Goal: Task Accomplishment & Management: Use online tool/utility

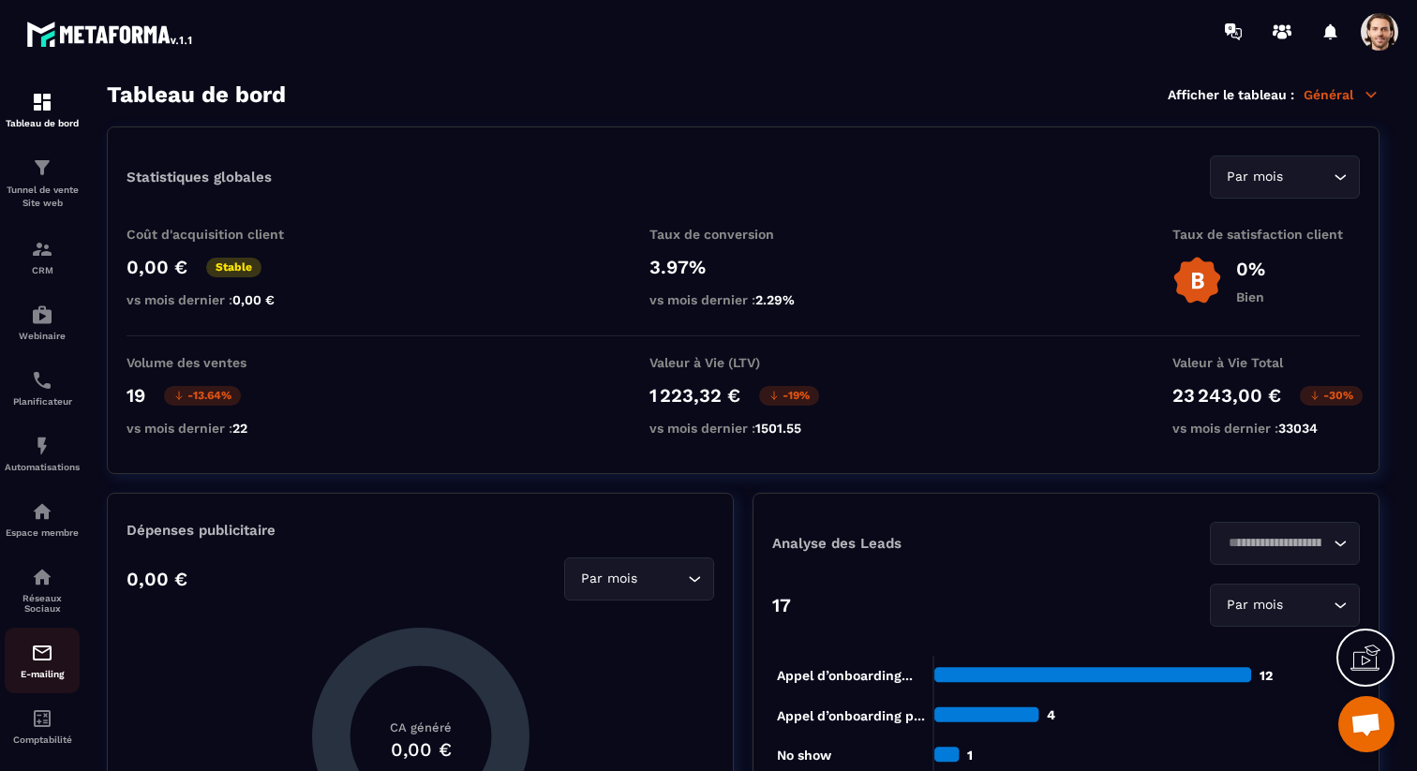
click at [37, 655] on img at bounding box center [42, 653] width 22 height 22
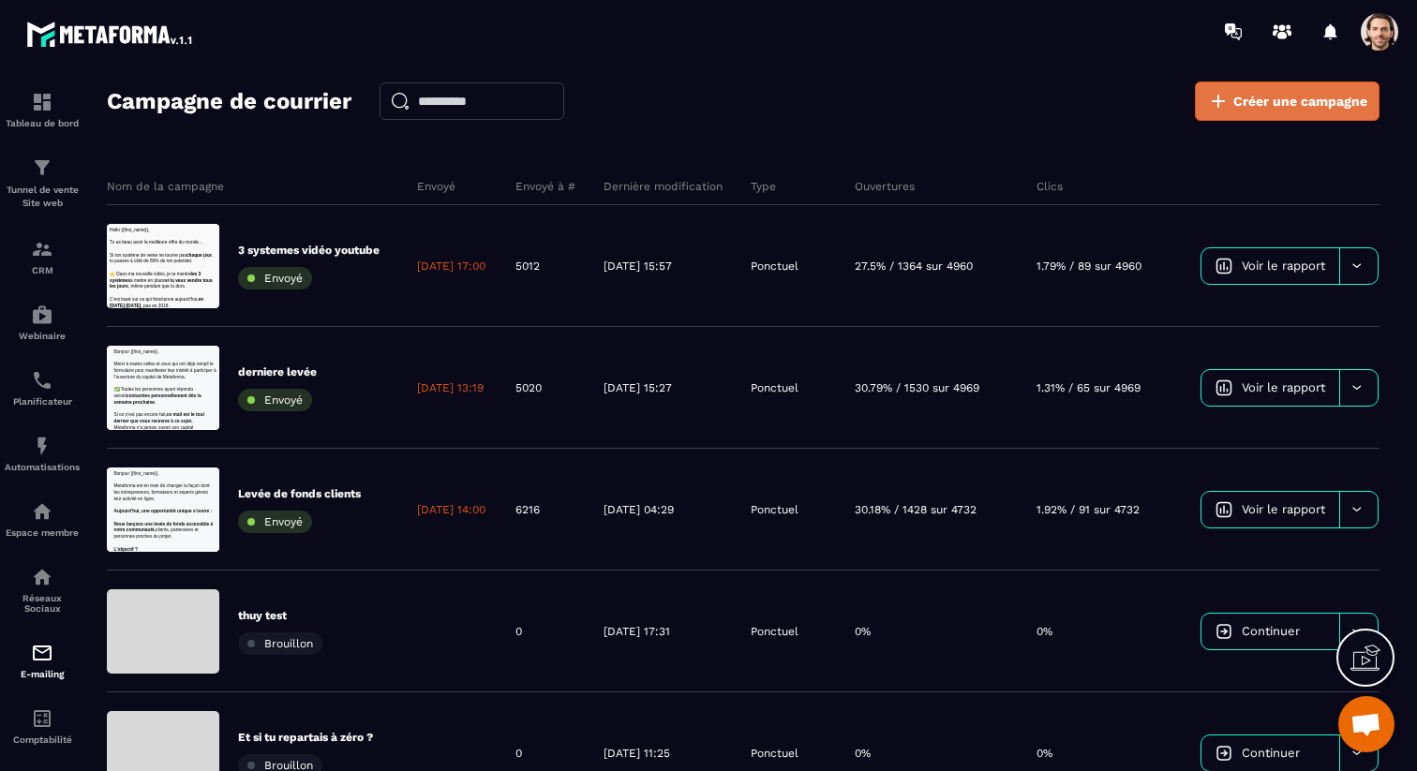
click at [1293, 109] on span "Créer une campagne" at bounding box center [1300, 101] width 134 height 19
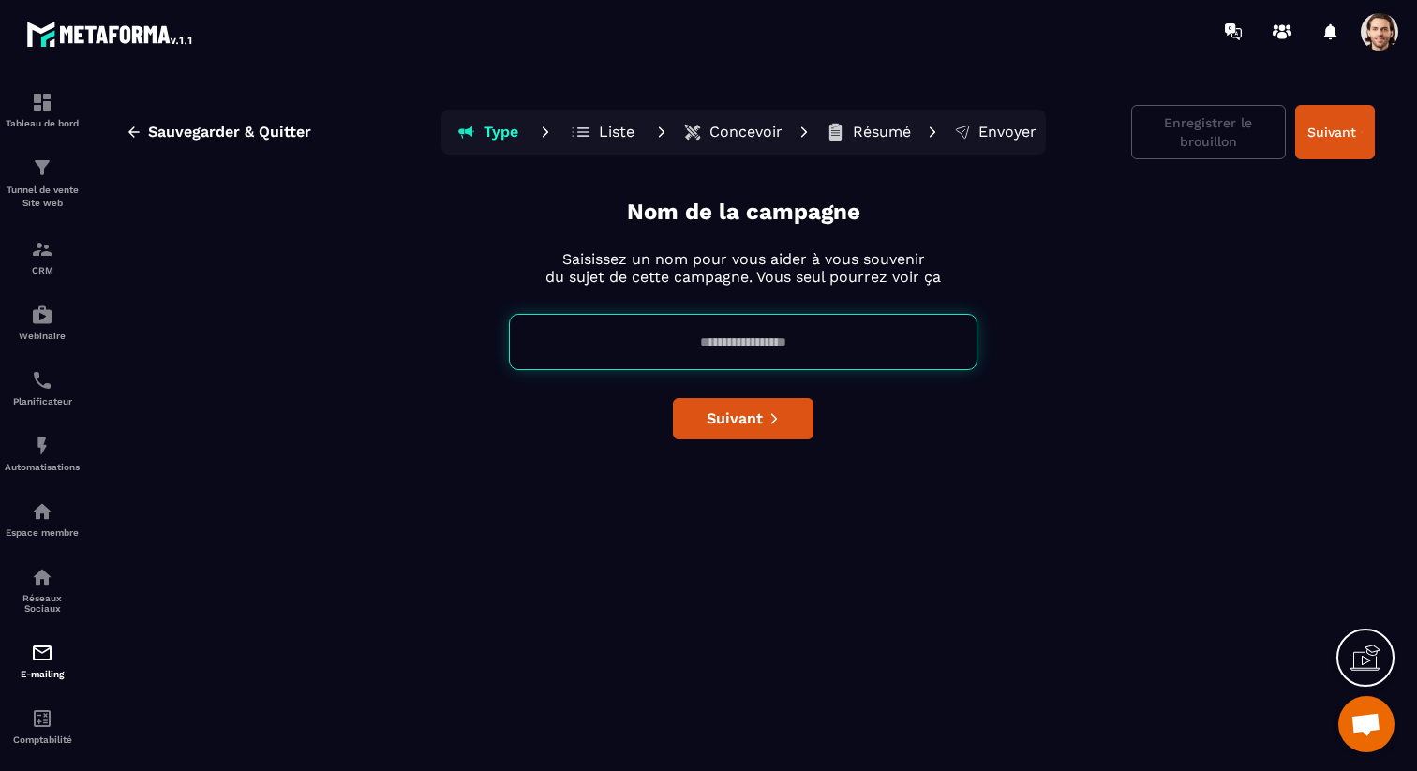
click at [806, 321] on input at bounding box center [743, 342] width 468 height 56
type input "****"
click at [703, 416] on button "Suivant" at bounding box center [743, 418] width 141 height 41
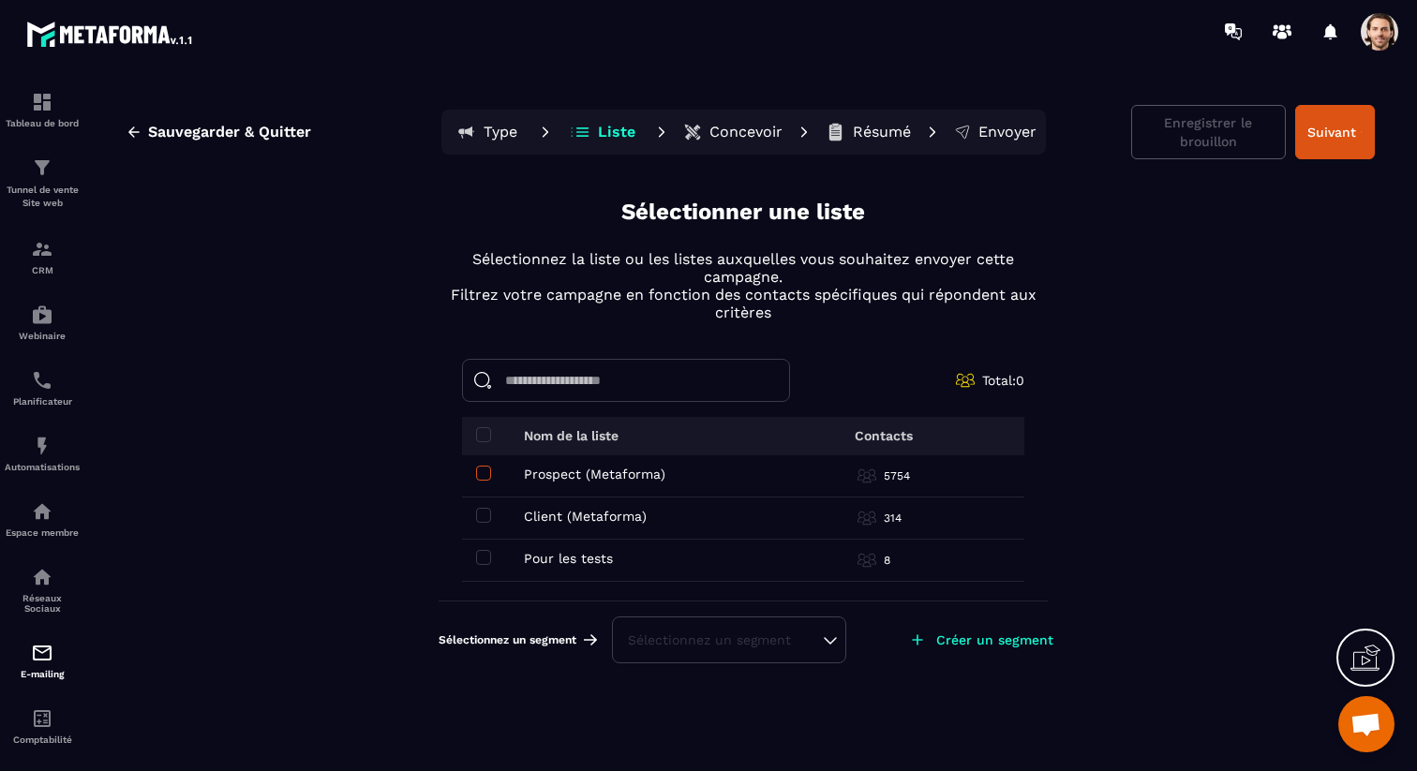
click at [486, 474] on span at bounding box center [483, 473] width 15 height 15
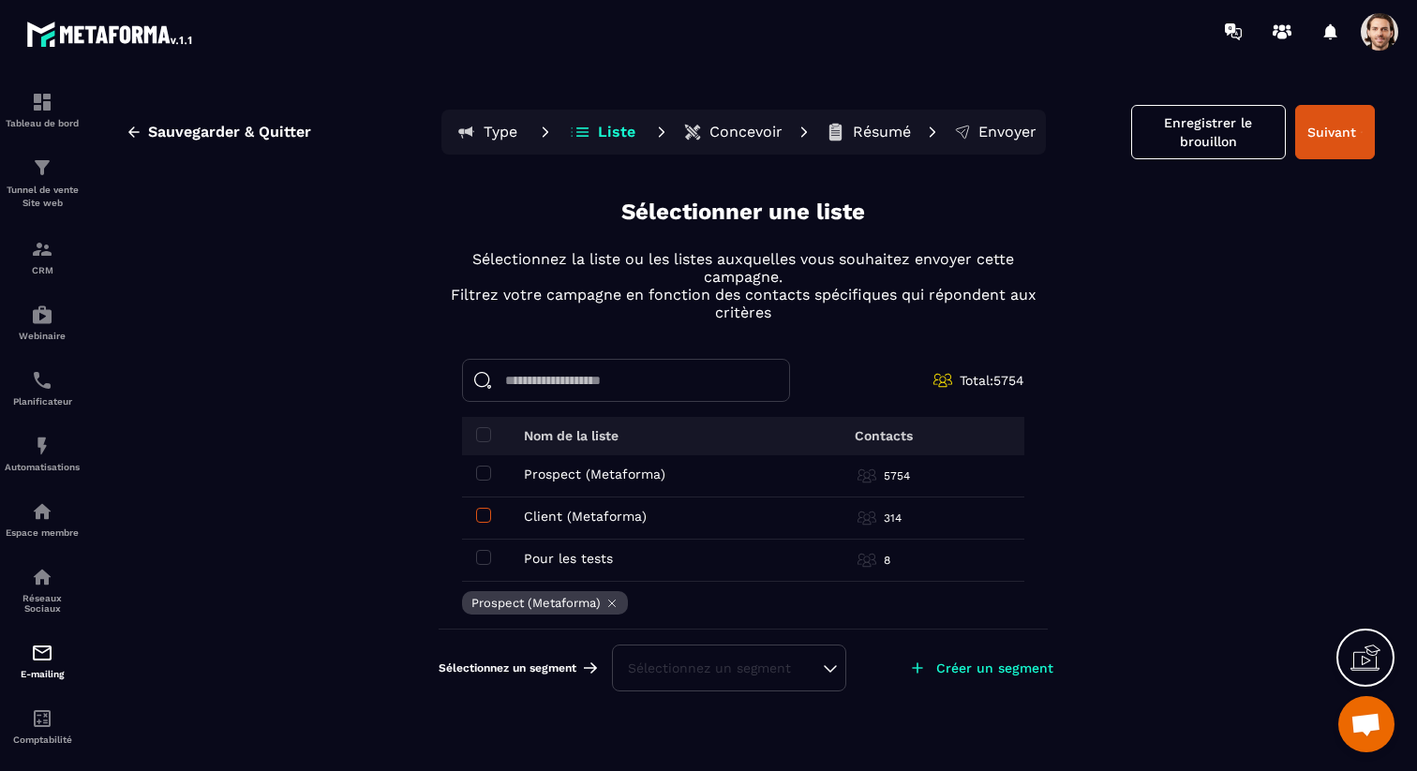
click at [486, 512] on span at bounding box center [483, 515] width 15 height 15
drag, startPoint x: 1036, startPoint y: 379, endPoint x: 988, endPoint y: 378, distance: 47.8
click at [988, 378] on div "Total: 6068 Nom de la liste Contacts Prospect (Metaforma) Prospect (Metaforma) …" at bounding box center [742, 494] width 609 height 270
click at [1053, 385] on div "Sauvegarder & Quitter Type Liste Concevoir Résumé Envoyer Enregistrer le brouil…" at bounding box center [743, 434] width 1310 height 705
click at [775, 668] on div "Sélectionnez un segment" at bounding box center [729, 668] width 202 height 19
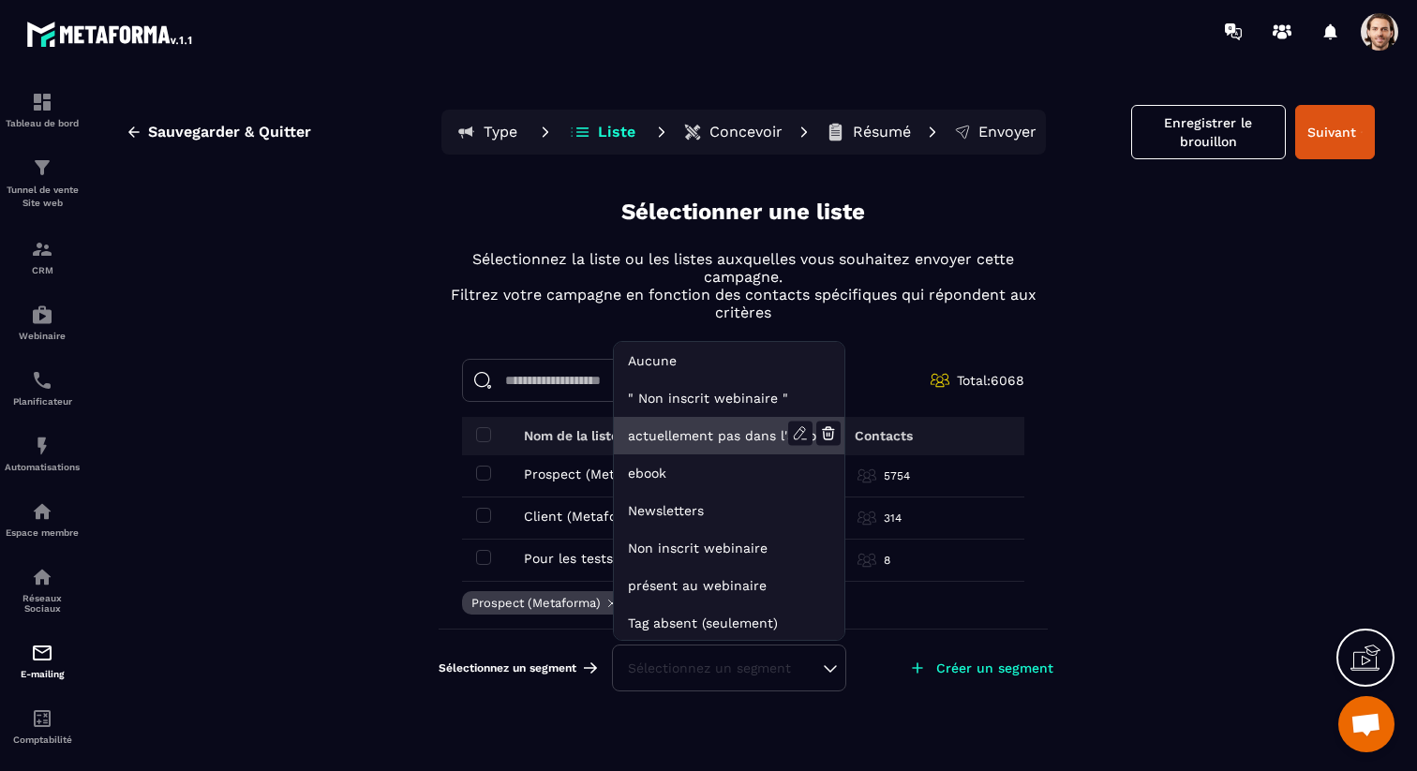
click at [727, 431] on li "actuellement pas dans l'automatisation webinar live" at bounding box center [729, 435] width 230 height 37
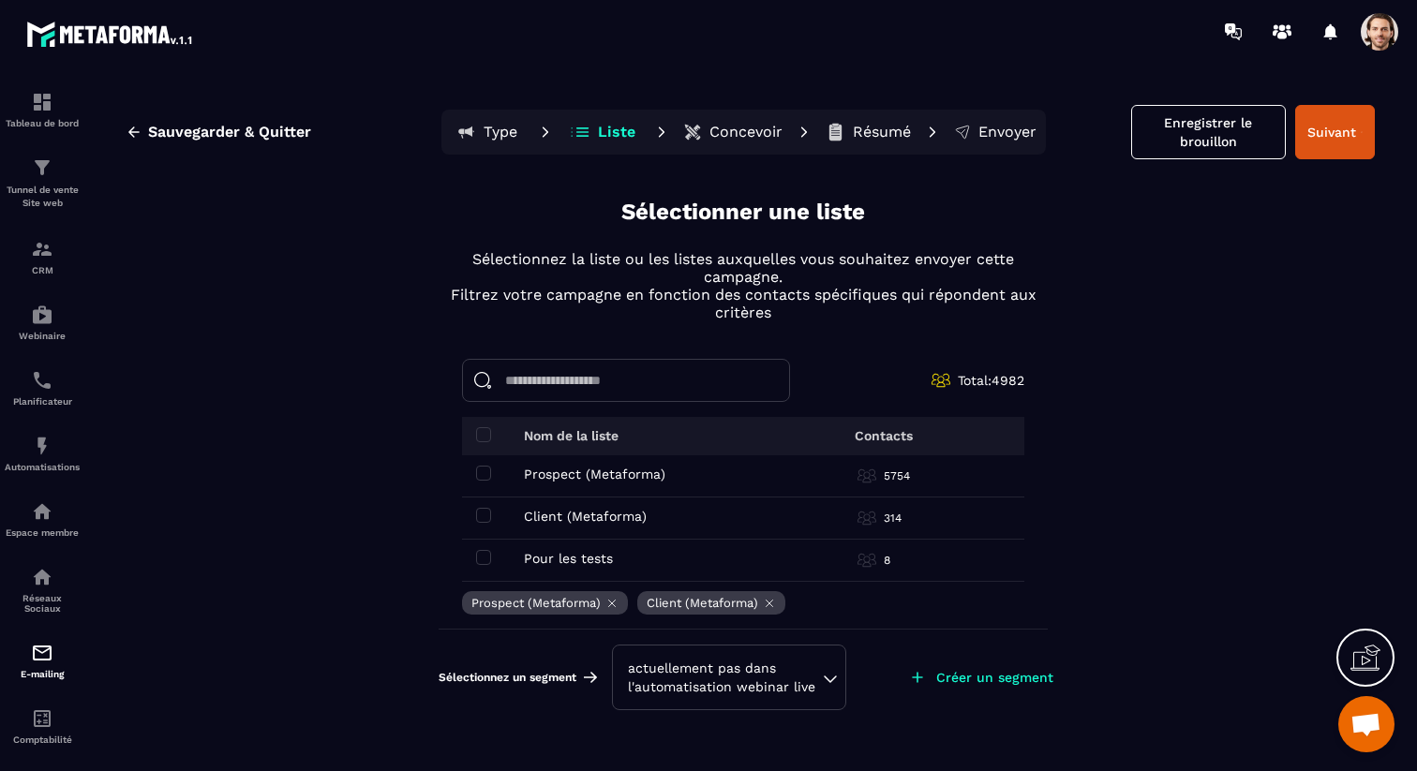
click at [806, 670] on div "actuellement pas dans l'automatisation webinar live" at bounding box center [729, 677] width 202 height 37
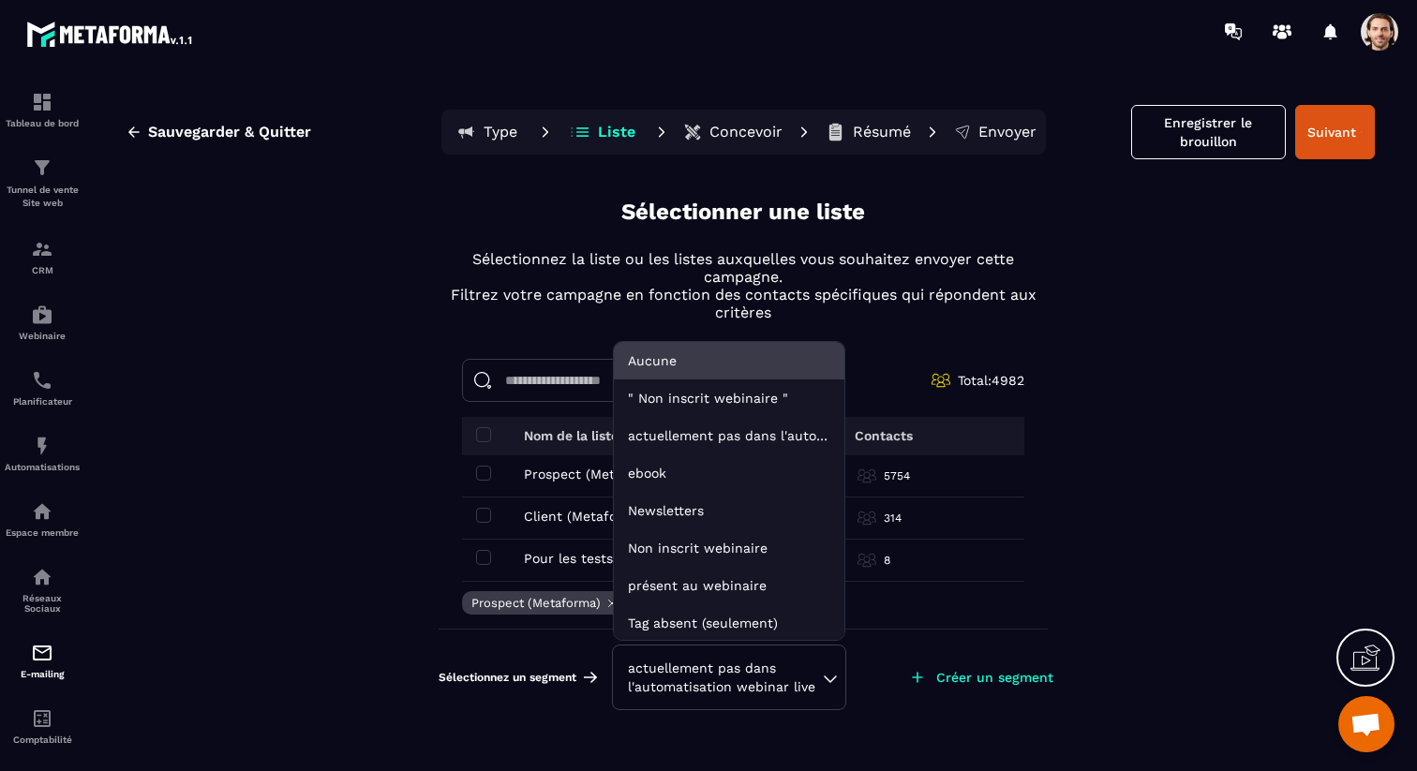
click at [678, 359] on li "Aucune" at bounding box center [729, 360] width 230 height 37
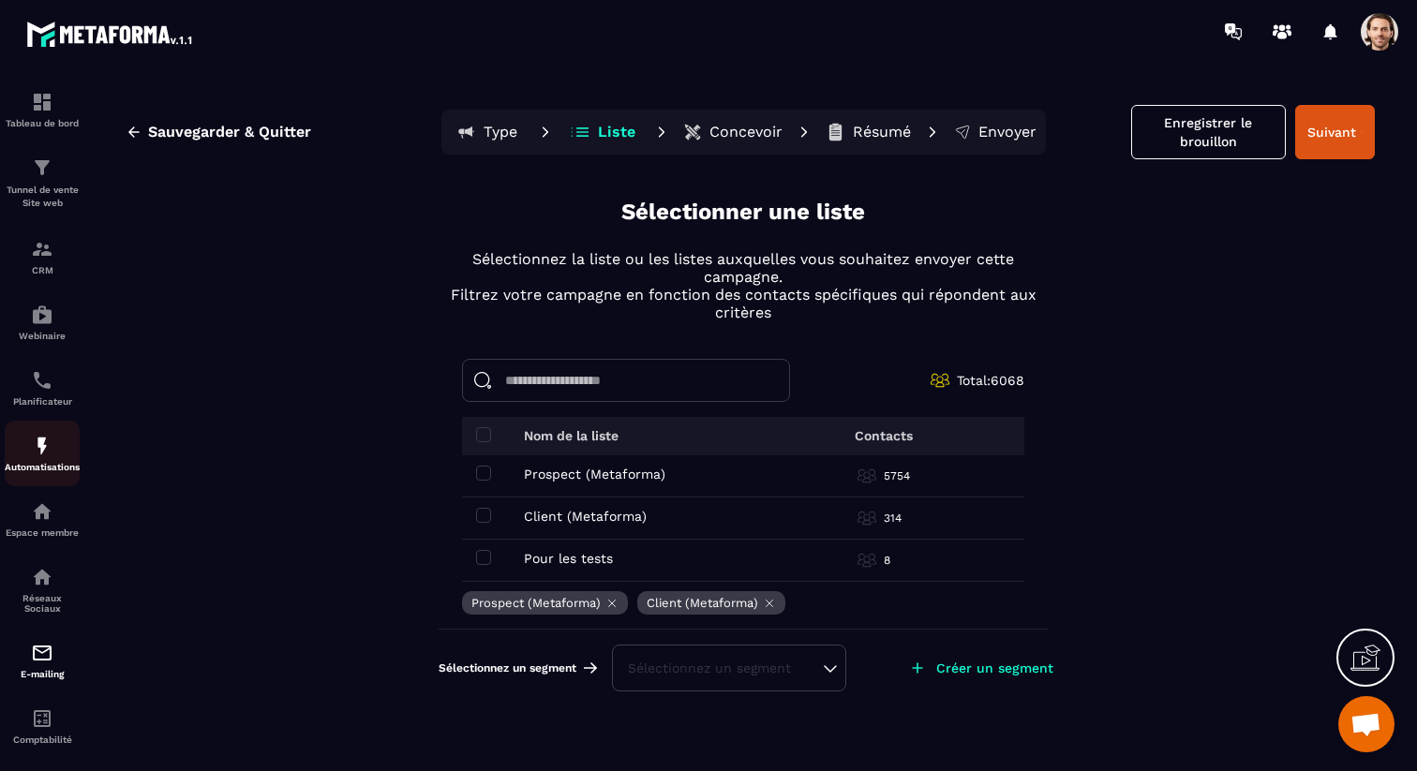
click at [42, 451] on img at bounding box center [42, 446] width 22 height 22
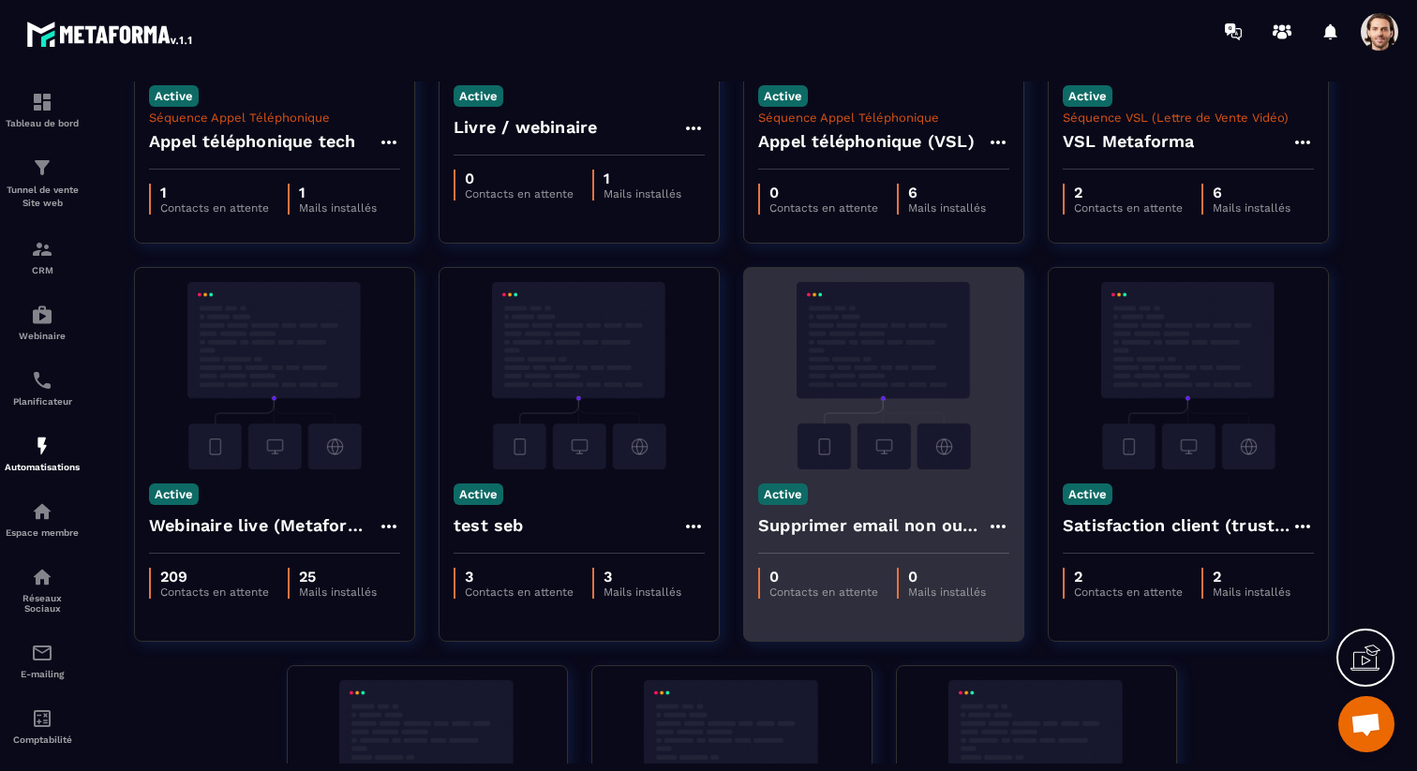
scroll to position [672, 0]
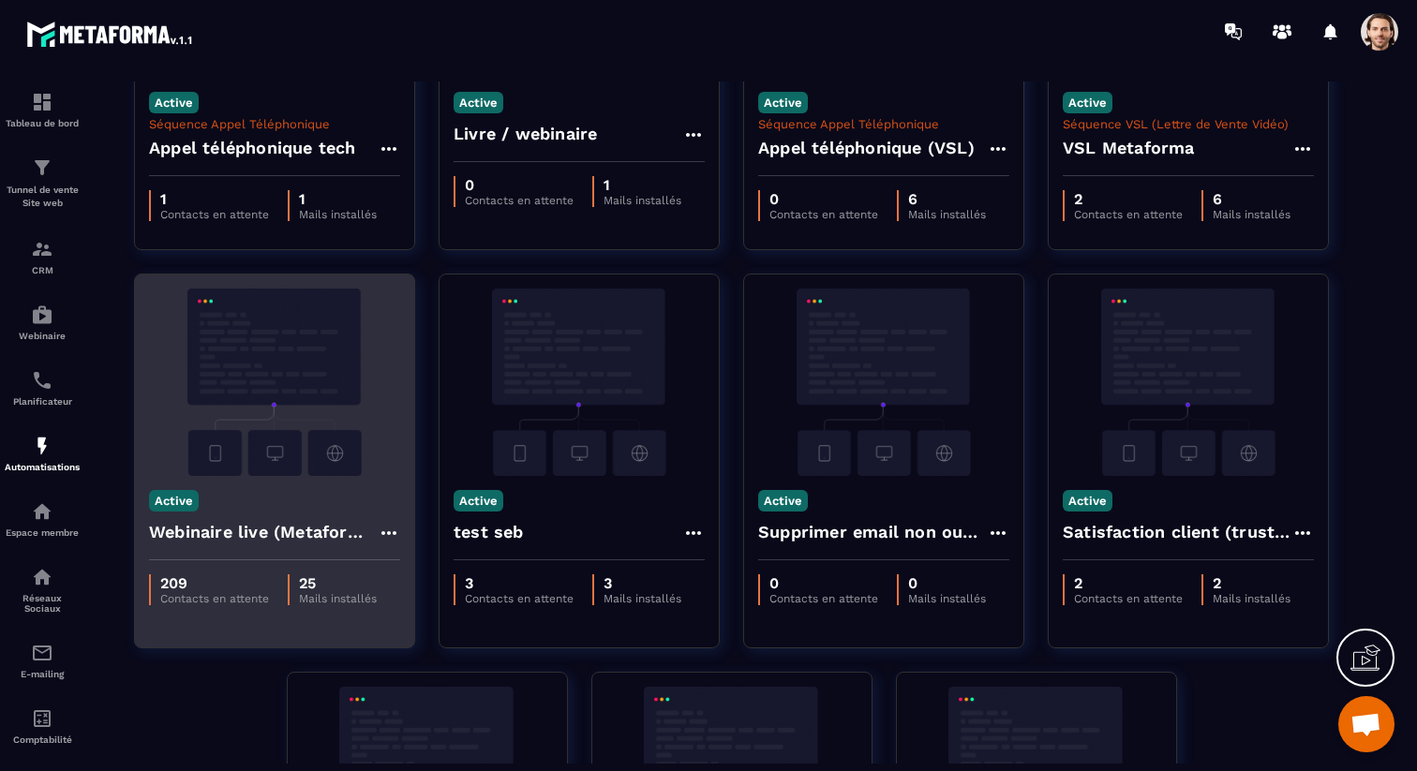
click at [310, 535] on h4 "Webinaire live (Metaforma)" at bounding box center [263, 532] width 229 height 26
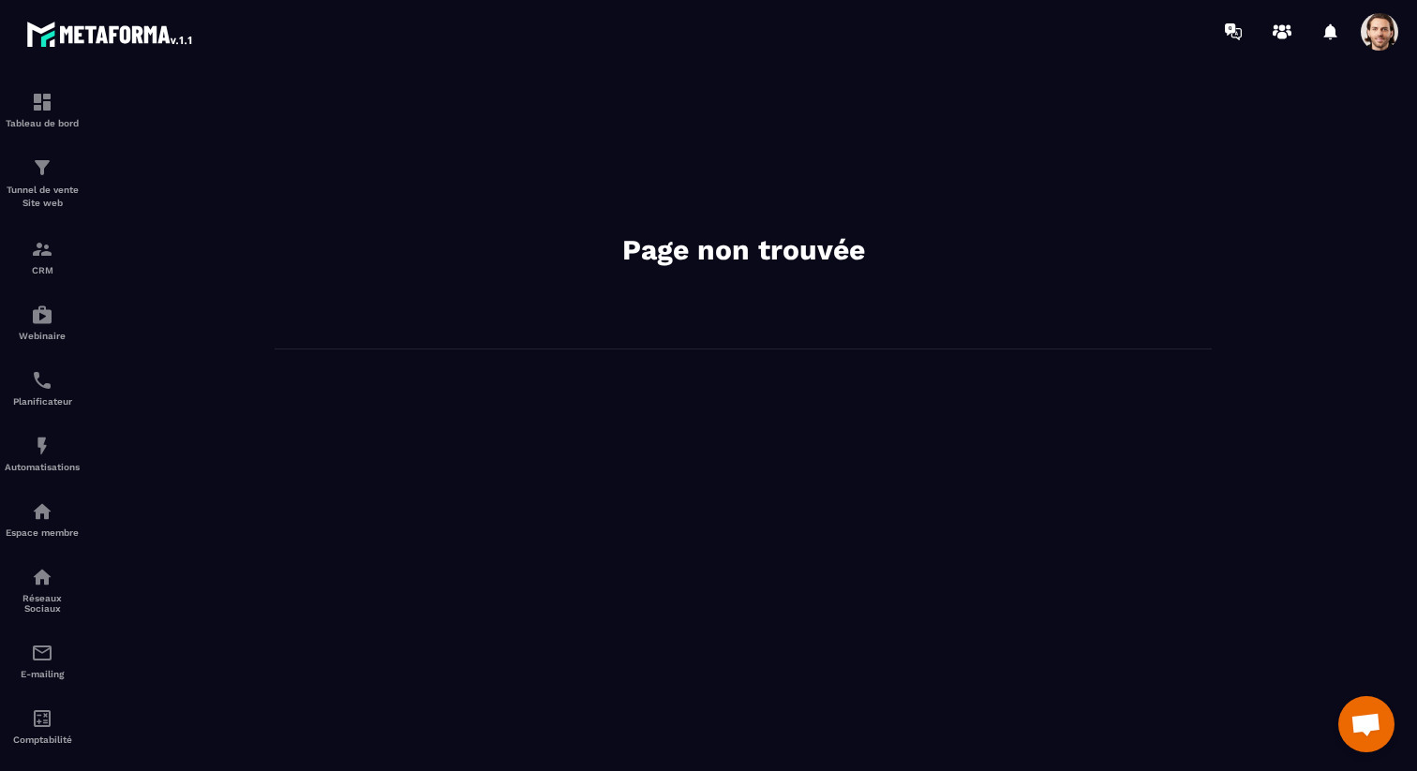
click at [1373, 17] on span at bounding box center [1378, 31] width 37 height 37
